Goal: Task Accomplishment & Management: Use online tool/utility

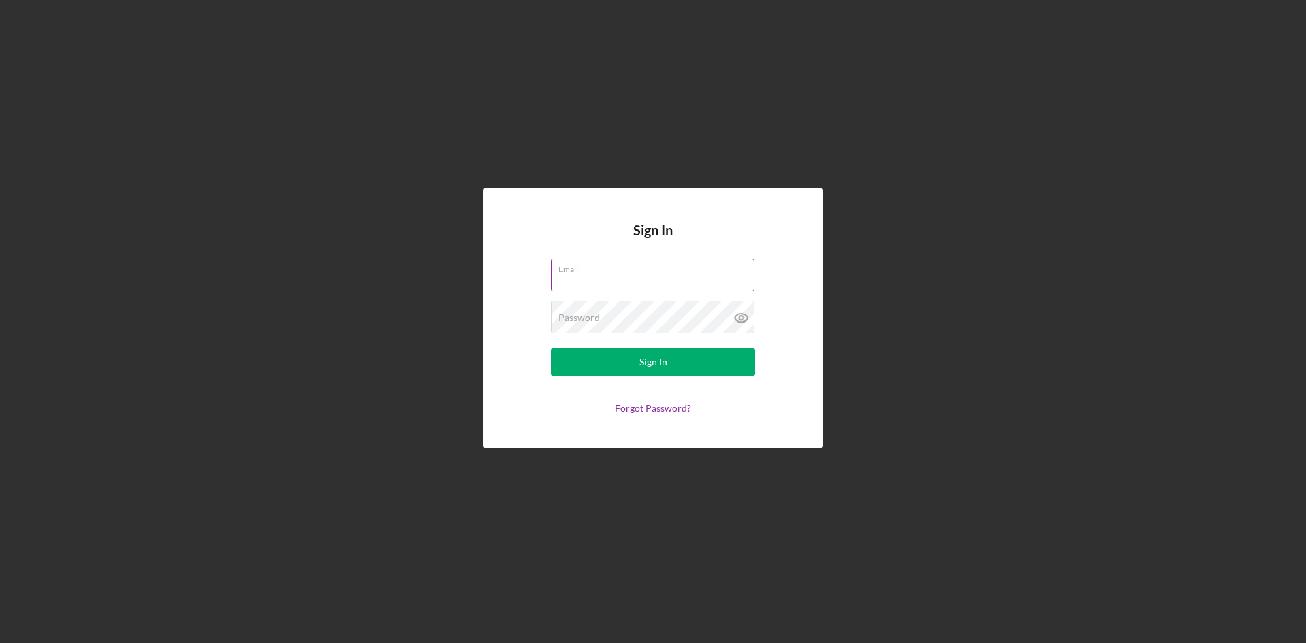
click at [601, 284] on input "Email" at bounding box center [652, 275] width 203 height 33
type input "[EMAIL_ADDRESS][DOMAIN_NAME]"
click at [623, 364] on button "Sign In" at bounding box center [653, 361] width 204 height 27
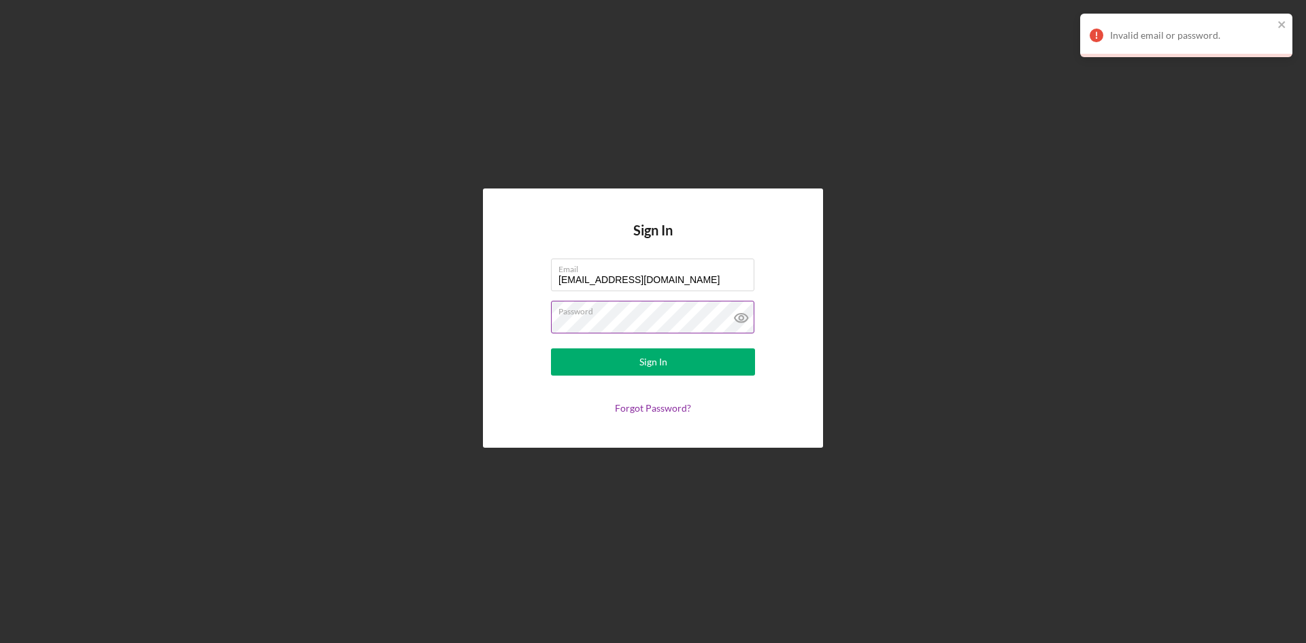
click at [743, 318] on icon at bounding box center [741, 318] width 4 height 4
click at [423, 322] on div "Sign In Email [EMAIL_ADDRESS][DOMAIN_NAME] Password Sign In Forgot Password?" at bounding box center [653, 318] width 1293 height 636
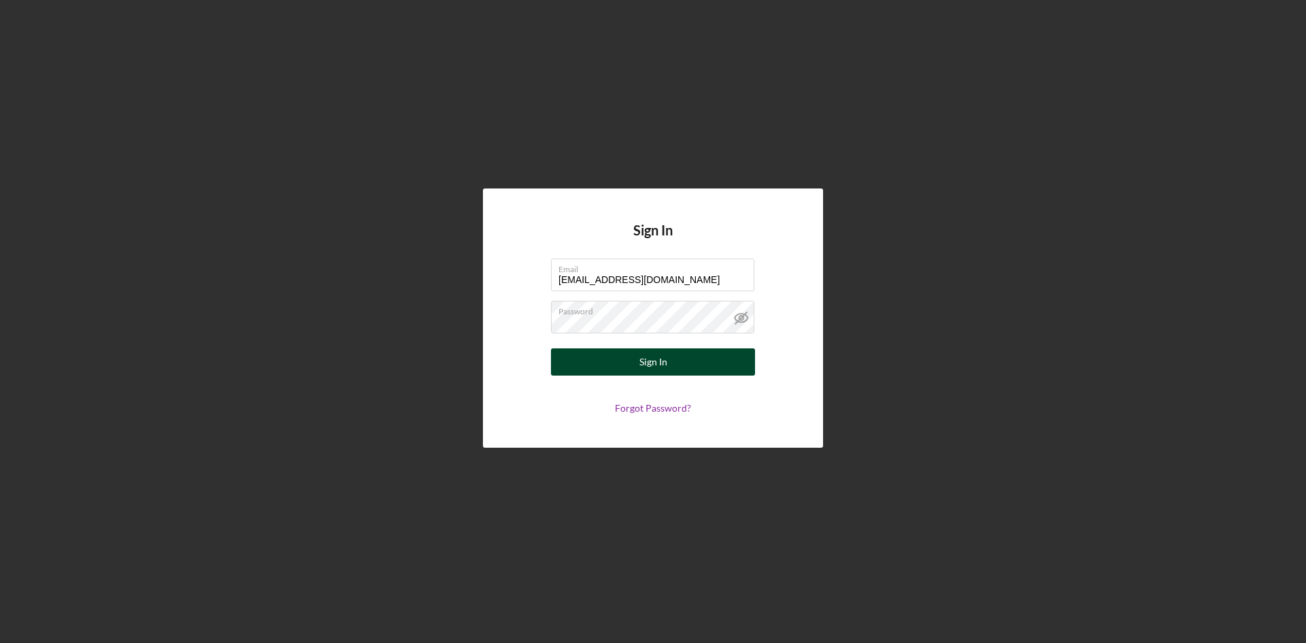
click at [559, 355] on button "Sign In" at bounding box center [653, 361] width 204 height 27
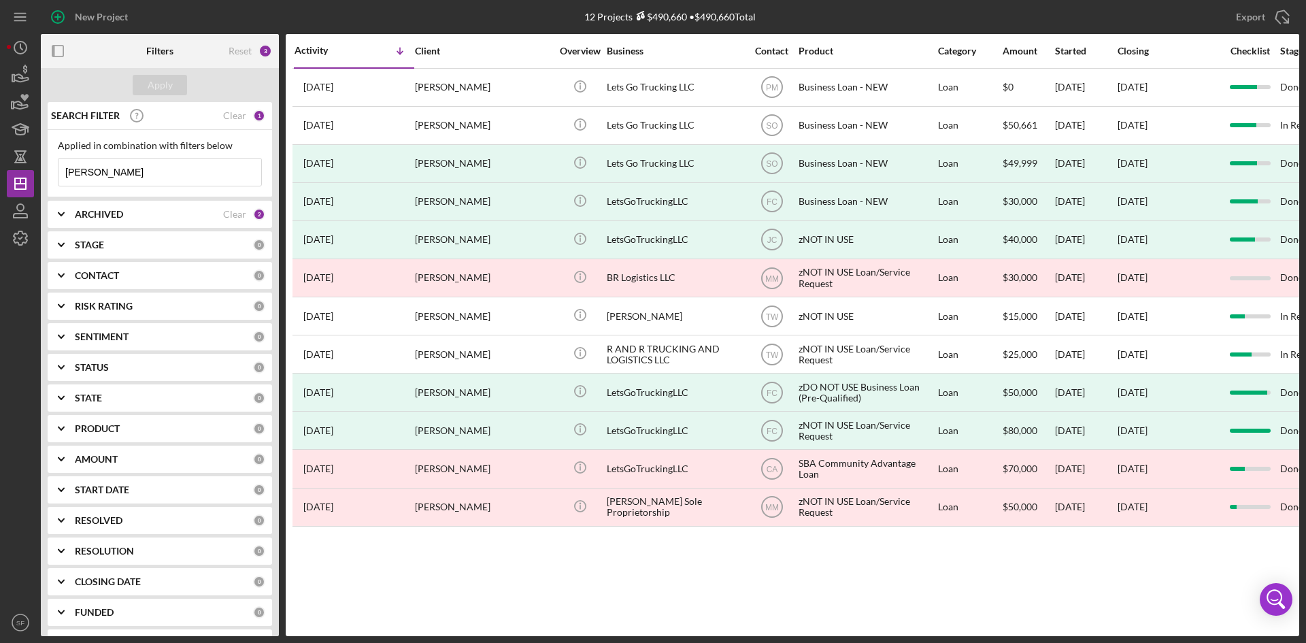
click at [130, 166] on input "[PERSON_NAME]" at bounding box center [160, 172] width 203 height 27
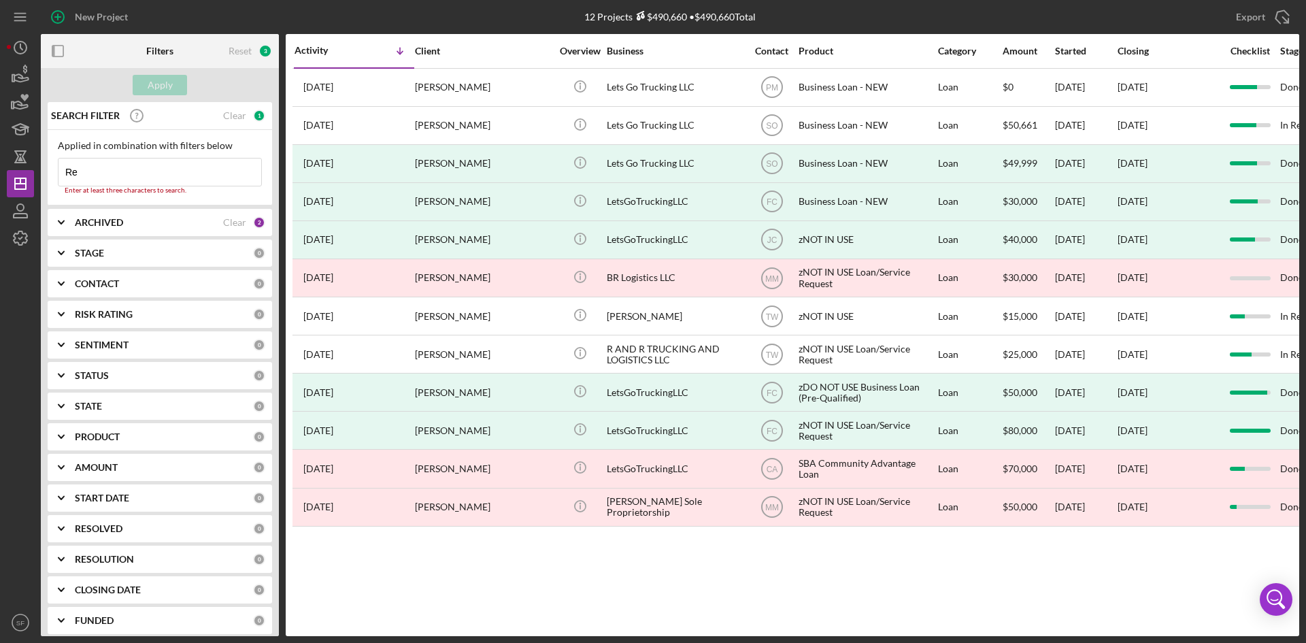
type input "R"
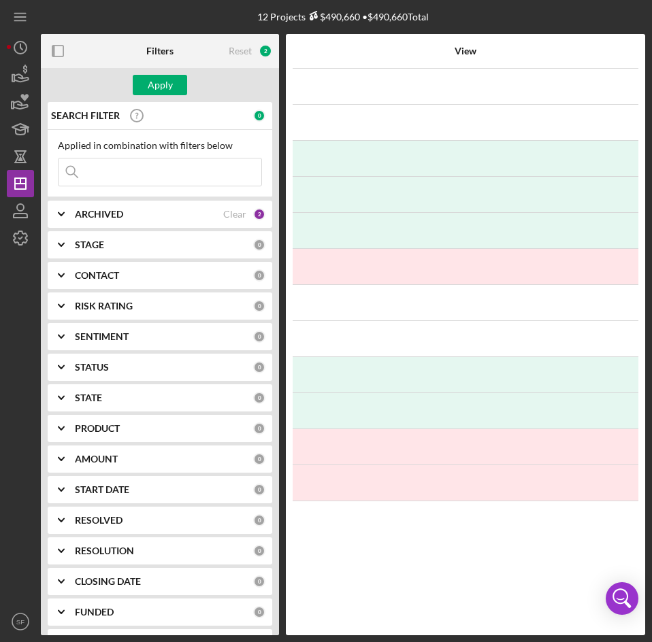
click at [105, 170] on input at bounding box center [160, 172] width 203 height 27
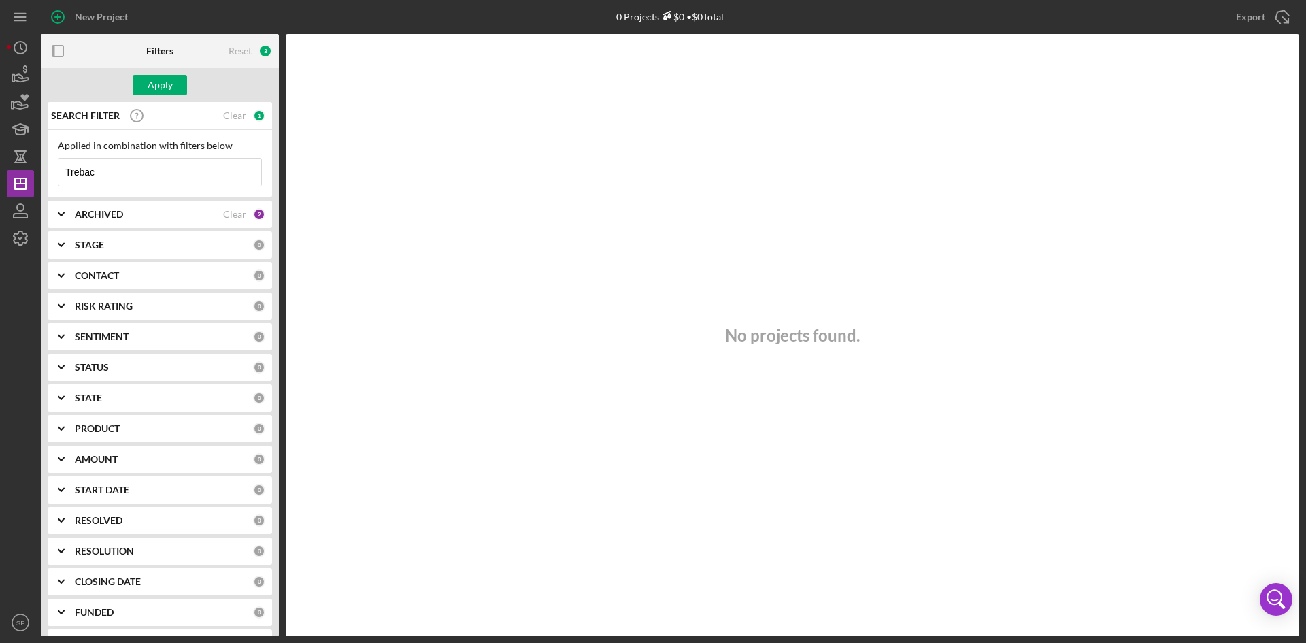
click at [97, 175] on input "Trebac" at bounding box center [160, 172] width 203 height 27
type input "T"
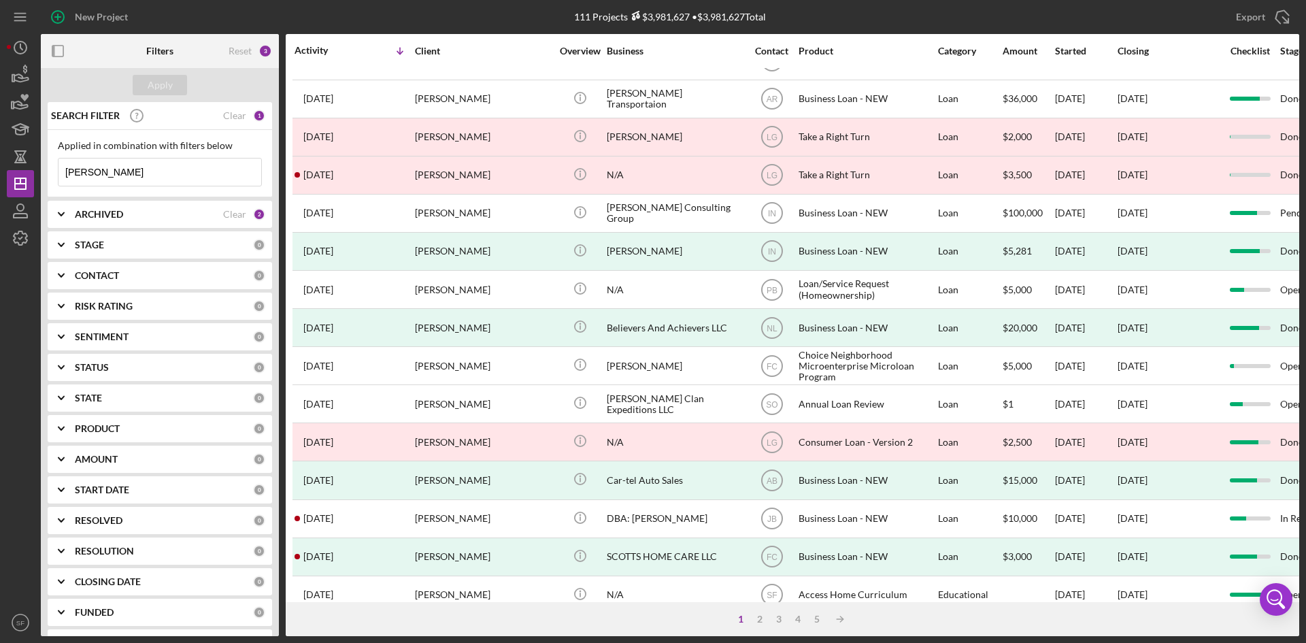
scroll to position [437, 0]
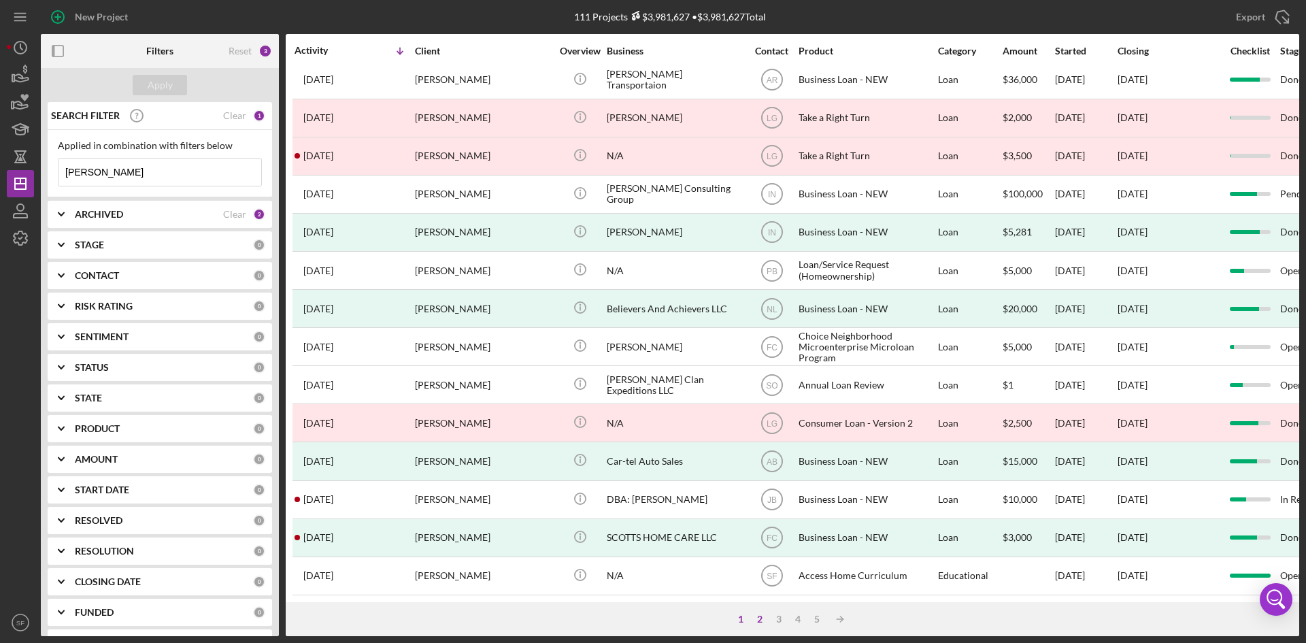
click at [760, 622] on div "2" at bounding box center [759, 619] width 19 height 11
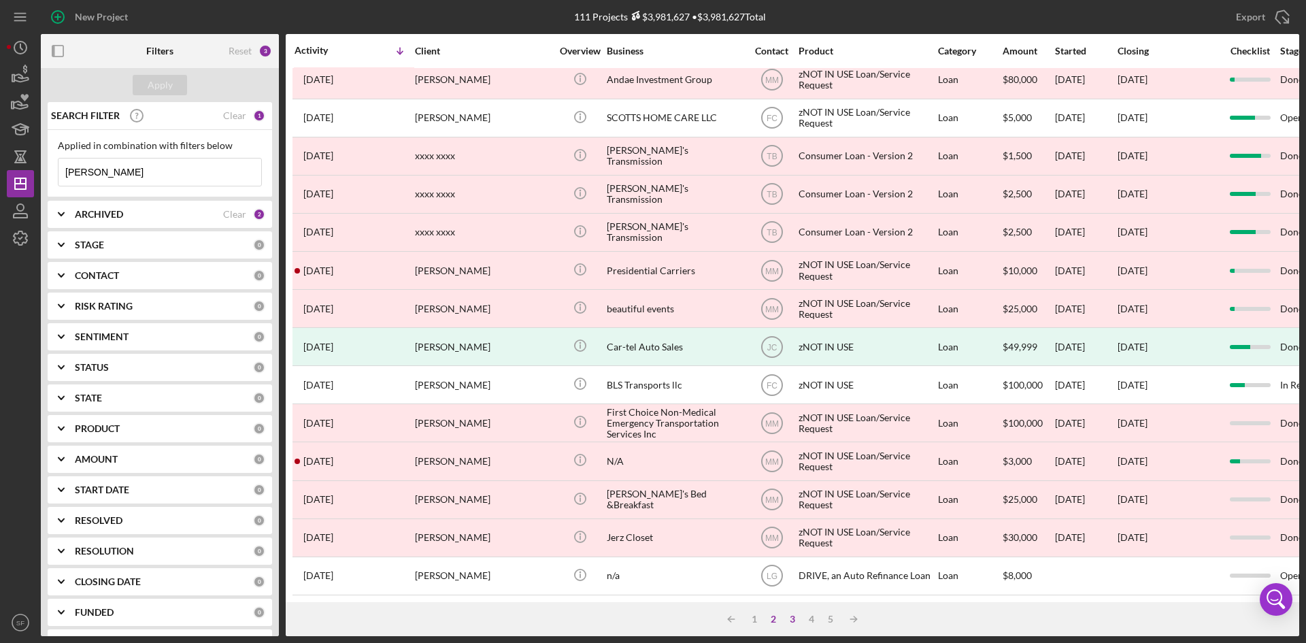
click at [795, 624] on div "3" at bounding box center [792, 619] width 19 height 11
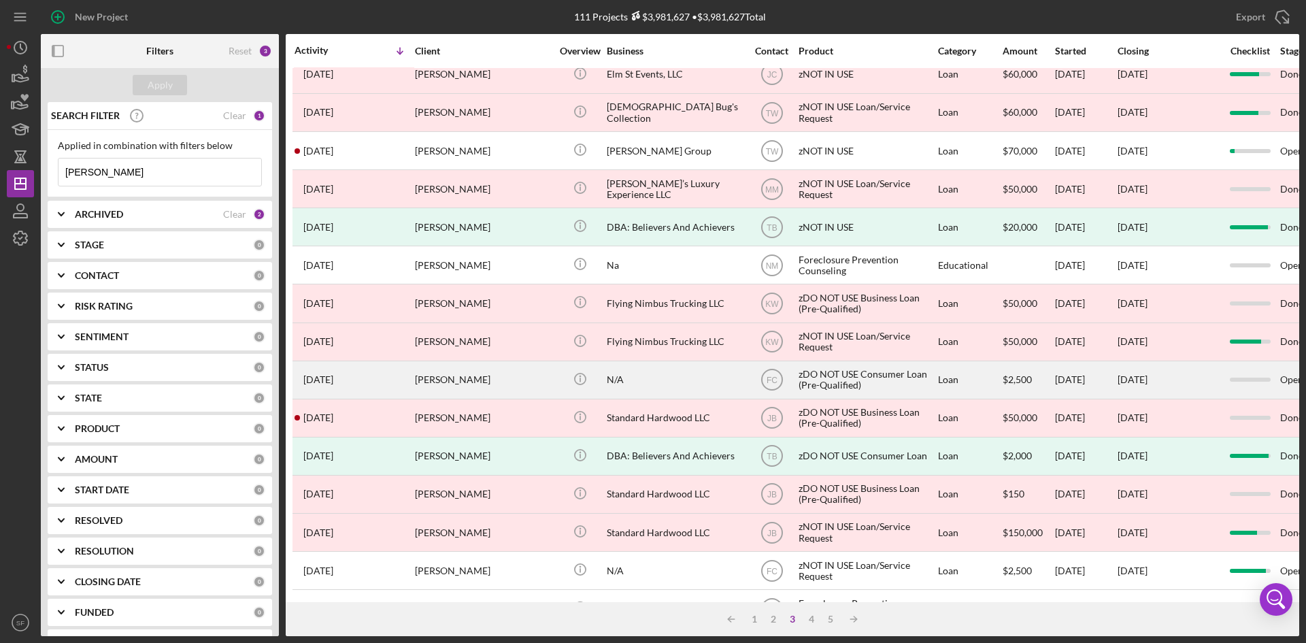
scroll to position [0, 0]
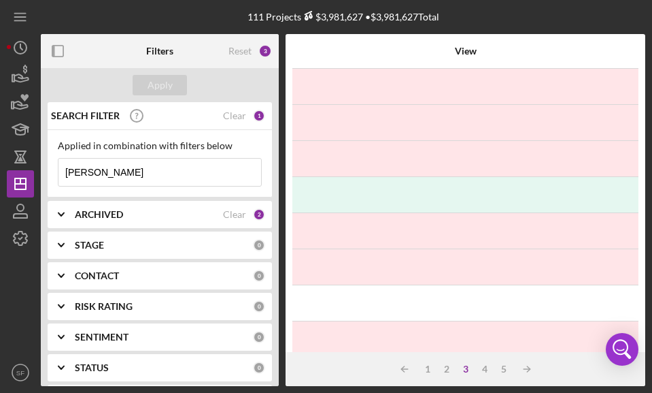
click at [136, 176] on input "[PERSON_NAME]" at bounding box center [160, 172] width 203 height 27
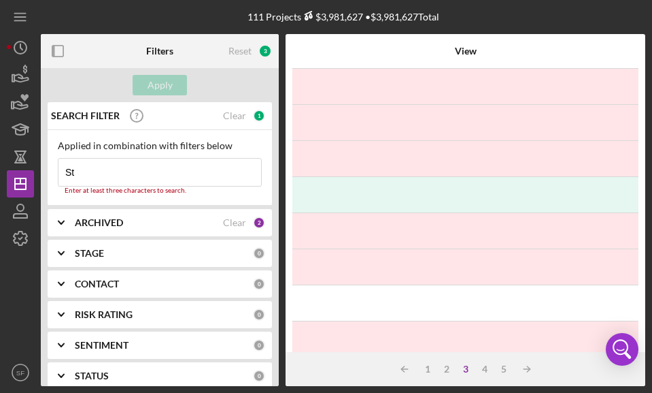
type input "S"
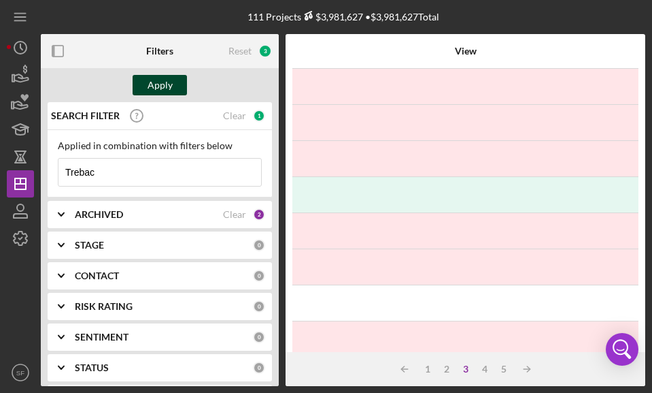
click at [163, 88] on div "Apply" at bounding box center [160, 85] width 25 height 20
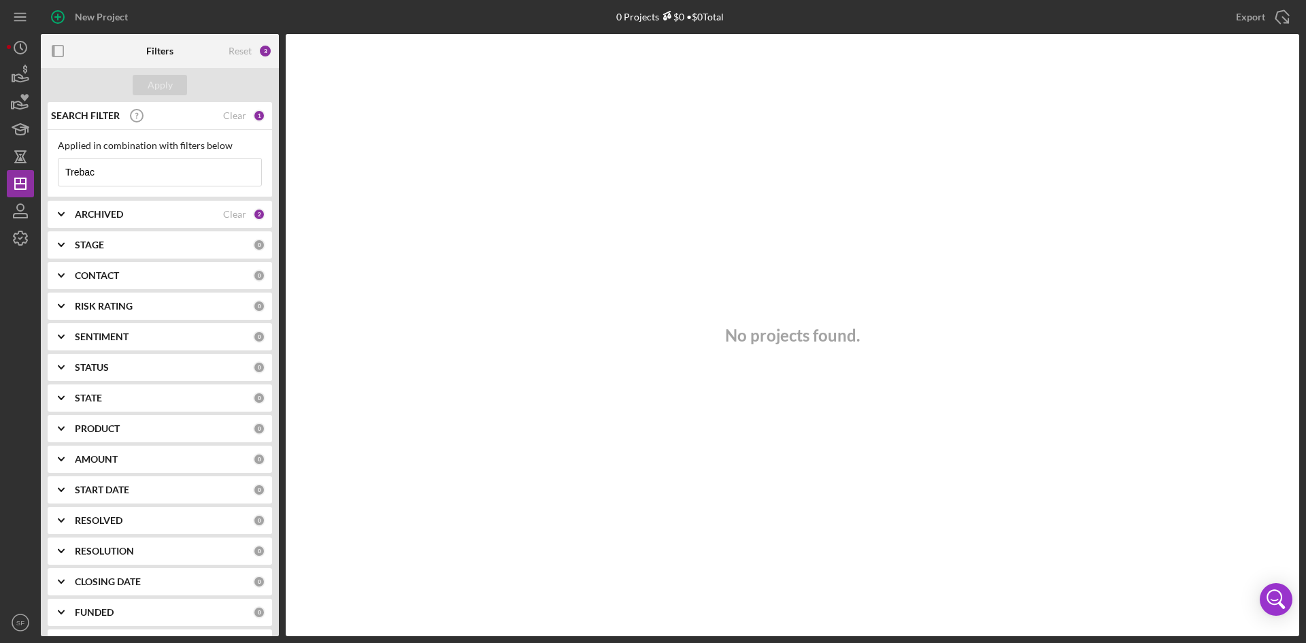
click at [107, 175] on input "Trebac" at bounding box center [160, 172] width 203 height 27
type input "T"
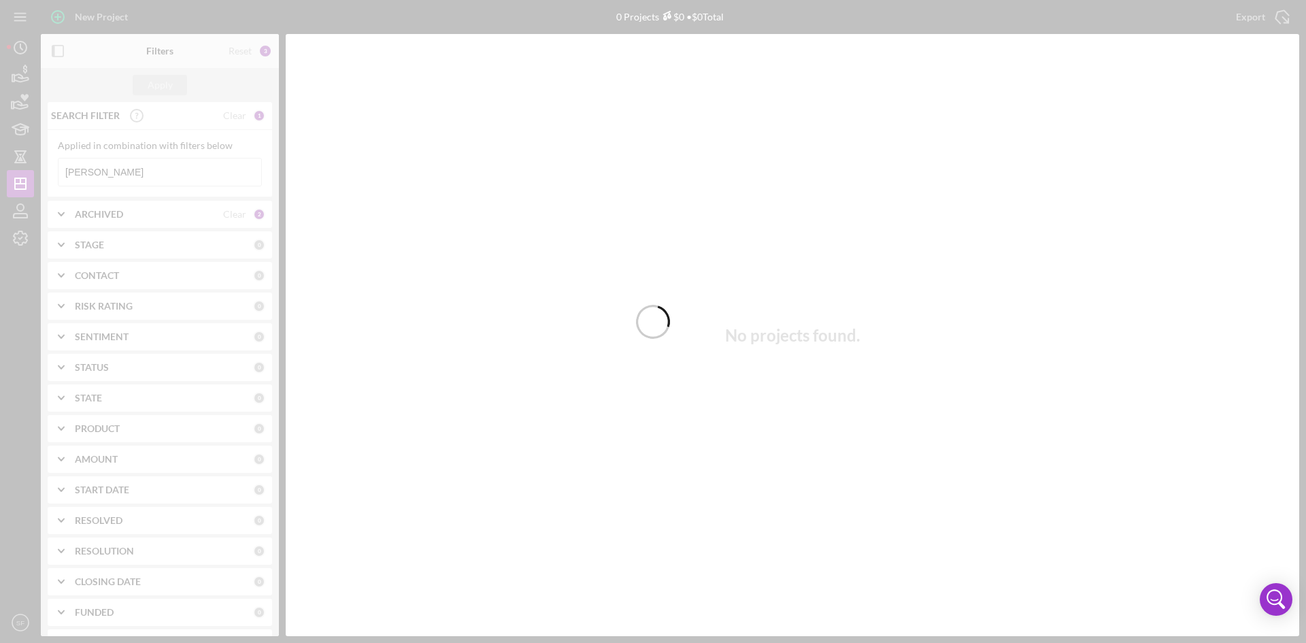
type input "[PERSON_NAME]"
